Goal: Task Accomplishment & Management: Manage account settings

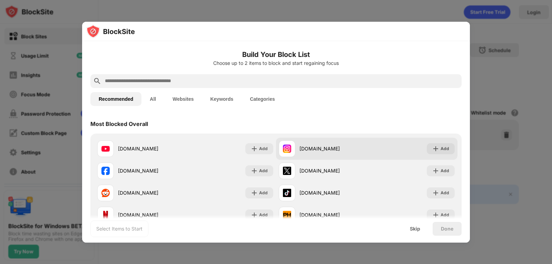
click at [326, 157] on div "[DOMAIN_NAME] Add" at bounding box center [367, 149] width 182 height 22
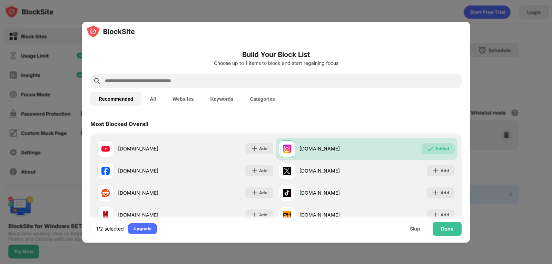
click at [114, 81] on input "text" at bounding box center [281, 81] width 355 height 8
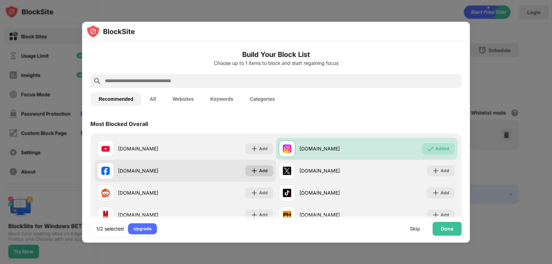
click at [253, 172] on img at bounding box center [254, 170] width 7 height 7
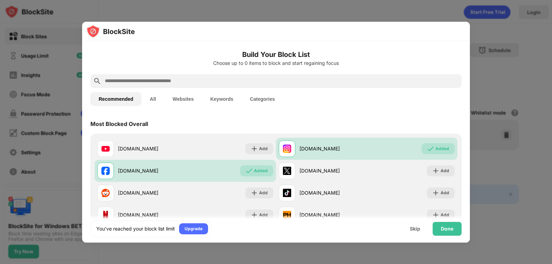
click at [138, 81] on input "text" at bounding box center [281, 81] width 355 height 8
paste input "**********"
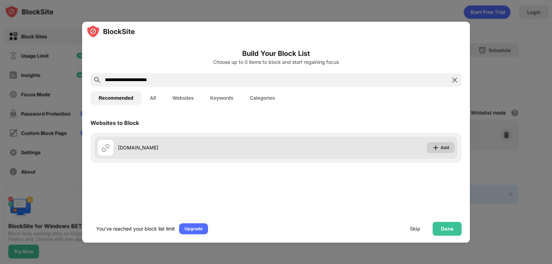
click at [438, 147] on img at bounding box center [436, 147] width 7 height 7
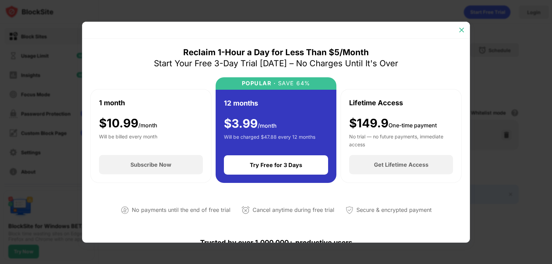
click at [460, 29] on img at bounding box center [462, 30] width 7 height 7
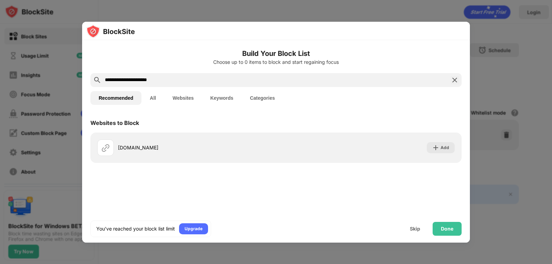
click at [169, 78] on input "**********" at bounding box center [276, 80] width 344 height 8
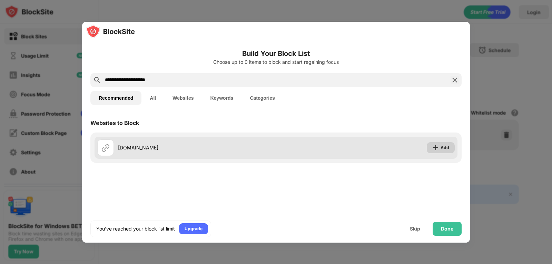
type input "**********"
click at [438, 149] on img at bounding box center [436, 147] width 7 height 7
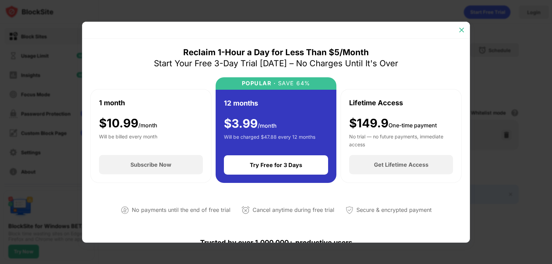
click at [461, 30] on img at bounding box center [462, 30] width 7 height 7
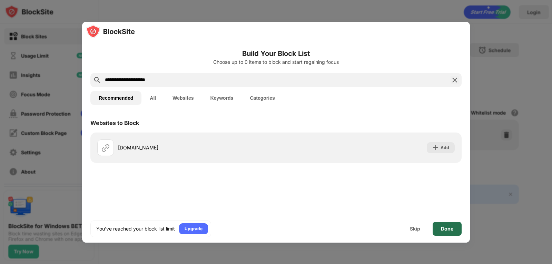
click at [437, 224] on div "Done" at bounding box center [447, 229] width 29 height 14
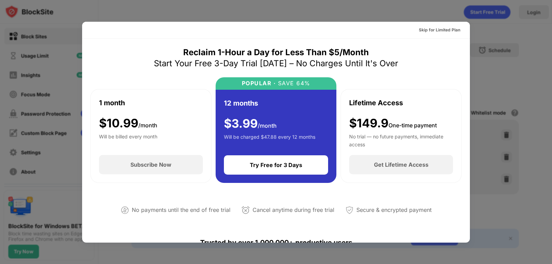
click at [491, 17] on div at bounding box center [276, 132] width 552 height 264
click at [420, 27] on div "Skip for Limited Plan" at bounding box center [439, 30] width 41 height 7
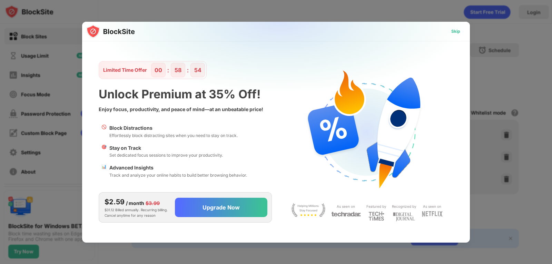
click at [456, 33] on div "Skip" at bounding box center [456, 31] width 9 height 7
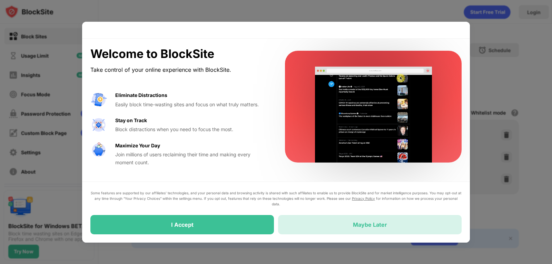
click at [345, 228] on div "Maybe Later" at bounding box center [370, 224] width 184 height 19
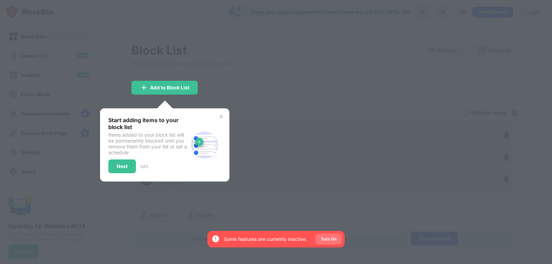
click at [326, 239] on div "Turn On" at bounding box center [329, 239] width 16 height 7
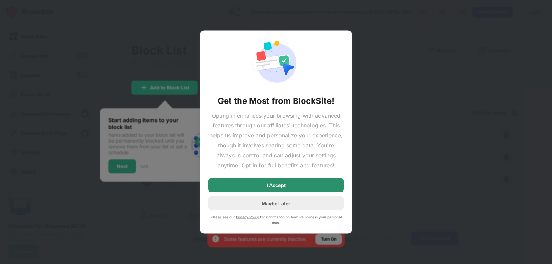
click at [267, 187] on div "I Accept" at bounding box center [276, 186] width 19 height 6
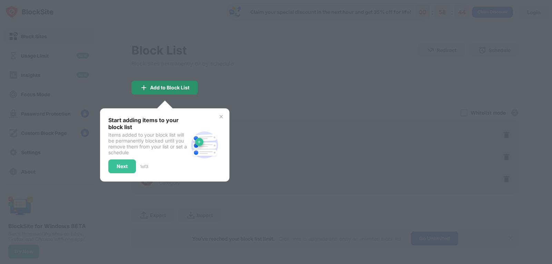
click at [153, 89] on div "Add to Block List" at bounding box center [169, 88] width 39 height 6
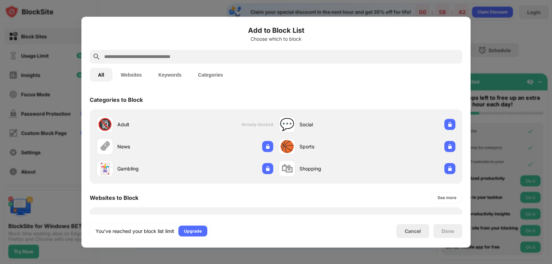
click at [165, 53] on input "text" at bounding box center [282, 56] width 356 height 8
paste input "**********"
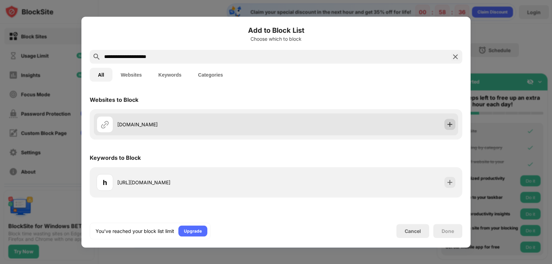
type input "**********"
click at [451, 128] on div at bounding box center [450, 124] width 11 height 11
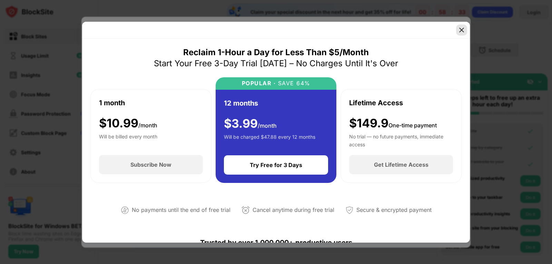
click at [461, 28] on img at bounding box center [462, 30] width 7 height 7
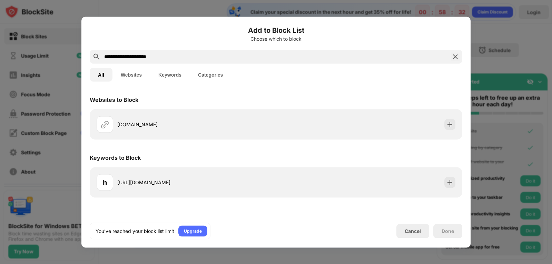
click at [461, 28] on h6 "Add to Block List" at bounding box center [276, 30] width 373 height 10
click at [489, 33] on div at bounding box center [276, 132] width 552 height 264
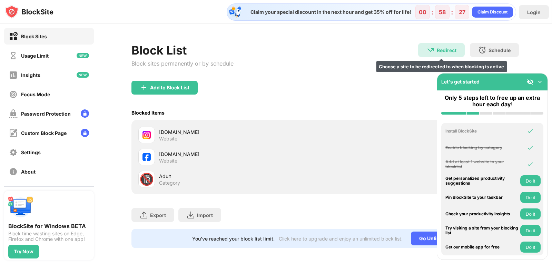
click at [430, 55] on div "Redirect Choose a site to be redirected to when blocking is active" at bounding box center [441, 50] width 47 height 14
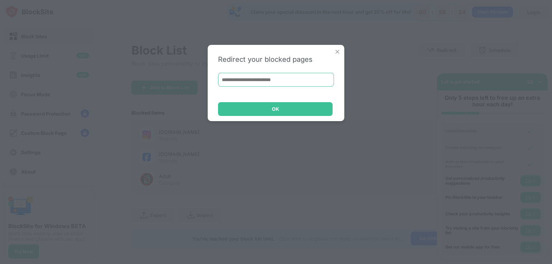
click at [250, 84] on input at bounding box center [276, 80] width 116 height 14
paste input "**********"
type input "**********"
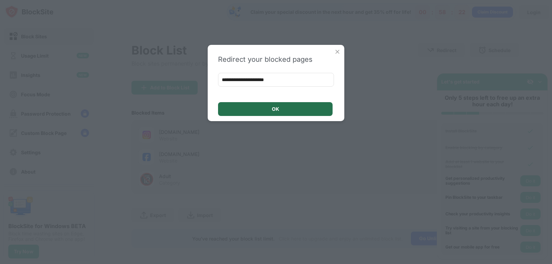
click at [271, 106] on div "OK" at bounding box center [275, 109] width 115 height 14
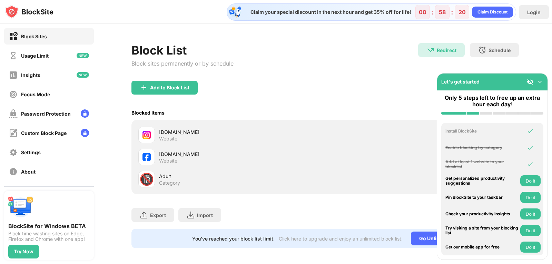
click at [541, 80] on img at bounding box center [540, 81] width 7 height 7
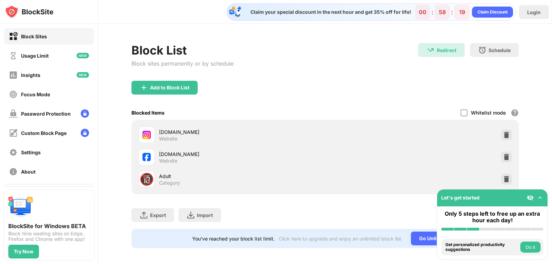
click at [316, 80] on div "Block List Block sites permanently or by schedule Redirect Redirect to [DOMAIN_…" at bounding box center [326, 62] width 388 height 38
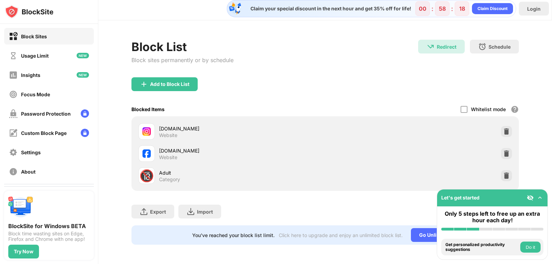
scroll to position [9, 0]
click at [526, 244] on button "Do it" at bounding box center [531, 247] width 20 height 11
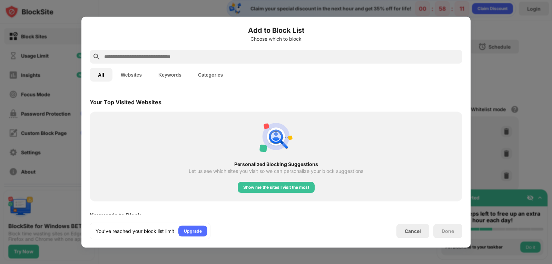
scroll to position [240, 0]
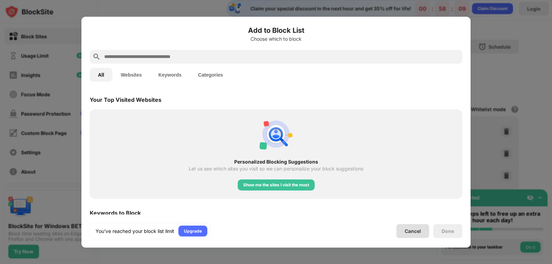
click at [414, 237] on div "Cancel" at bounding box center [413, 231] width 33 height 14
